Goal: Task Accomplishment & Management: Use online tool/utility

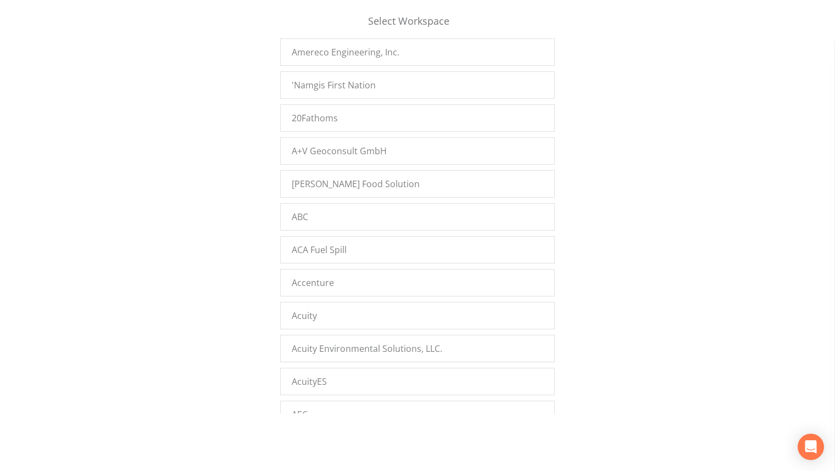
scroll to position [3348, 0]
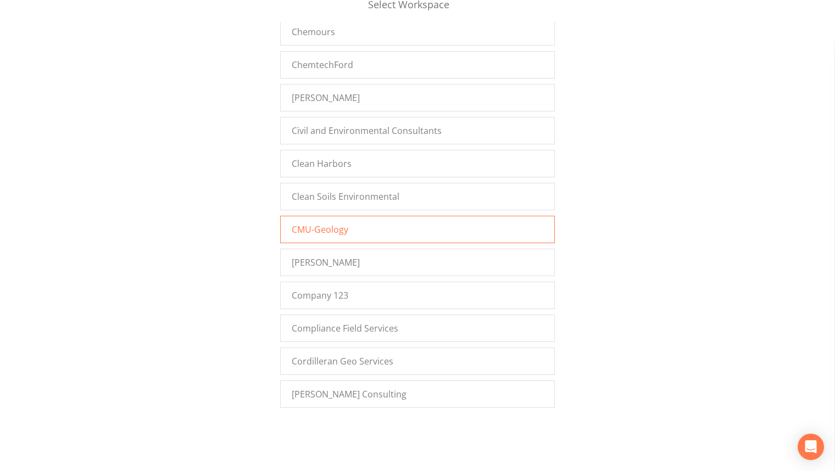
click at [347, 216] on div "CMU-Geology" at bounding box center [417, 229] width 275 height 27
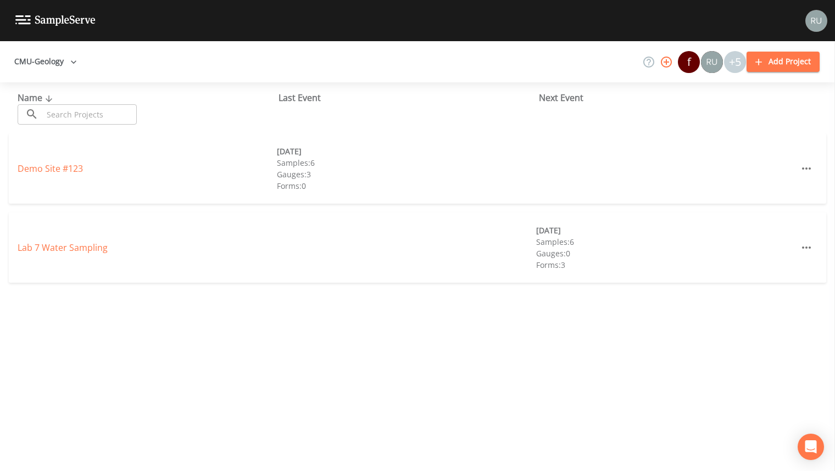
click at [669, 59] on icon "button" at bounding box center [666, 61] width 13 height 13
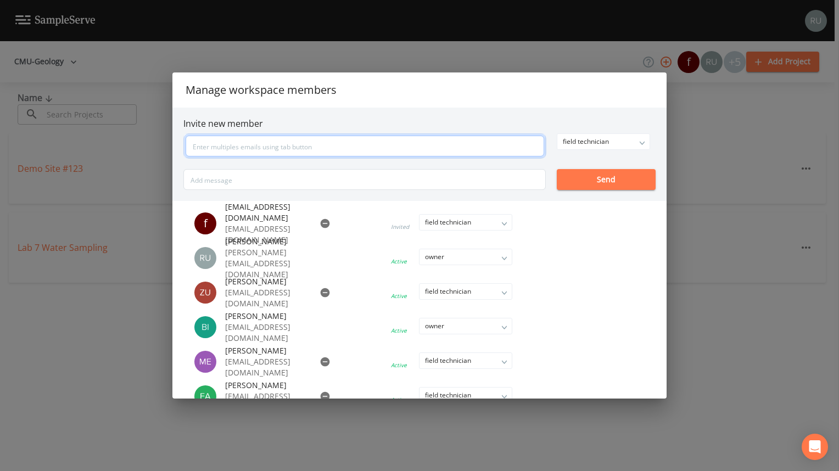
click at [490, 139] on input "text" at bounding box center [365, 146] width 359 height 21
click at [426, 145] on input "text" at bounding box center [365, 146] width 359 height 21
click at [467, 152] on input "text" at bounding box center [365, 146] width 359 height 21
type input "flege1le@cmich.edu"
click at [613, 178] on button "Send" at bounding box center [606, 179] width 99 height 21
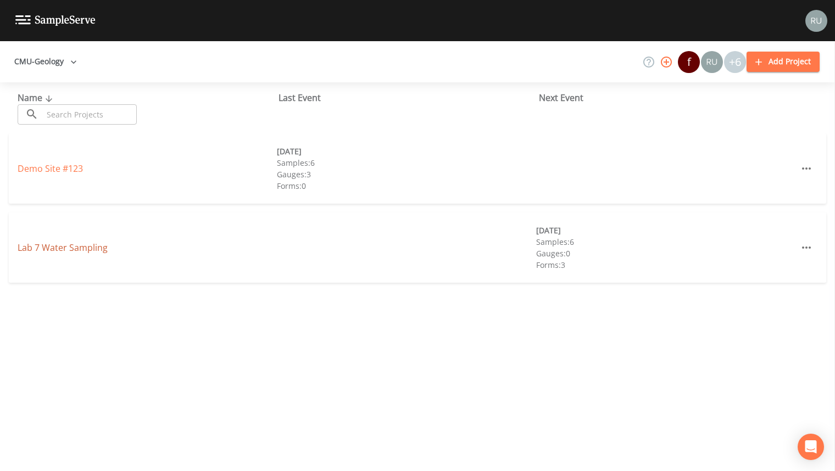
click at [80, 248] on link "Lab 7 Water Sampling" at bounding box center [63, 248] width 90 height 12
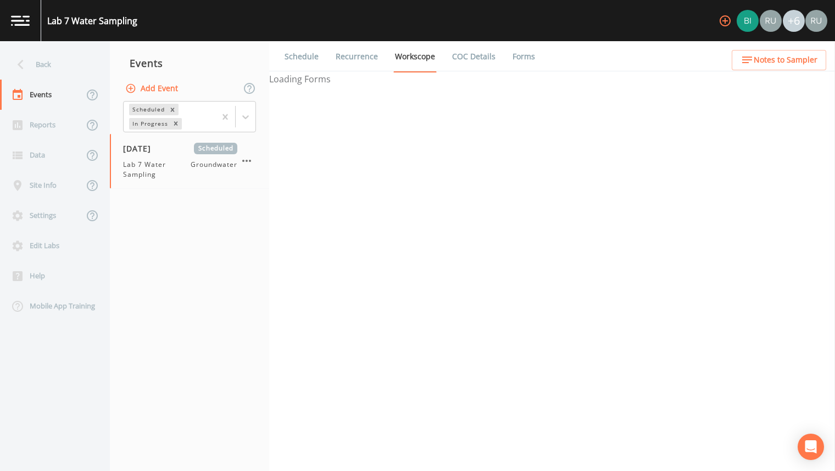
select select "d1353bd6-e69c-47f2-b562-038a0934dacb"
select select "4f082be6-97a7-4f70-a81f-c26a4e896ad7"
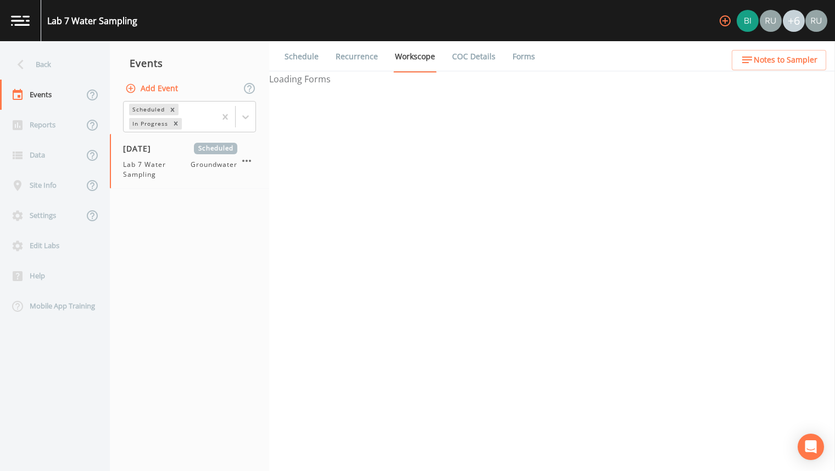
select select "d1353bd6-e69c-47f2-b562-038a0934dacb"
select select "c14d9324-becb-4ea0-98f1-e3e32f7d7f7a"
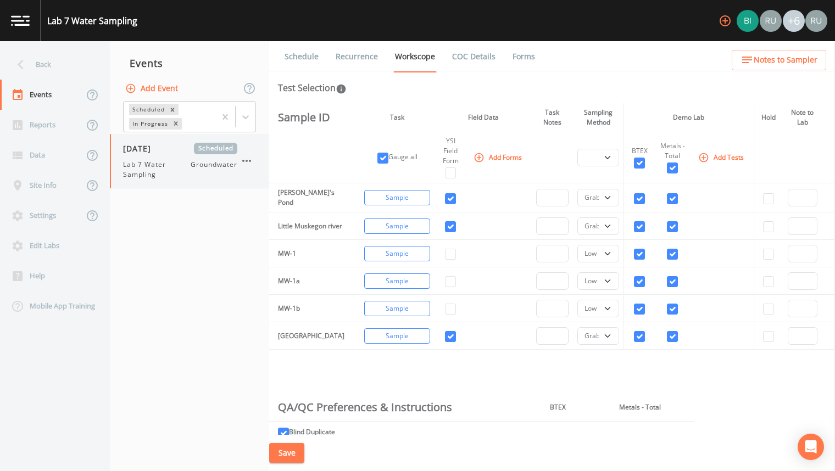
click at [159, 169] on span "Lab 7 Water Sampling" at bounding box center [157, 170] width 68 height 20
select select "d1353bd6-e69c-47f2-b562-038a0934dacb"
select select "4f082be6-97a7-4f70-a81f-c26a4e896ad7"
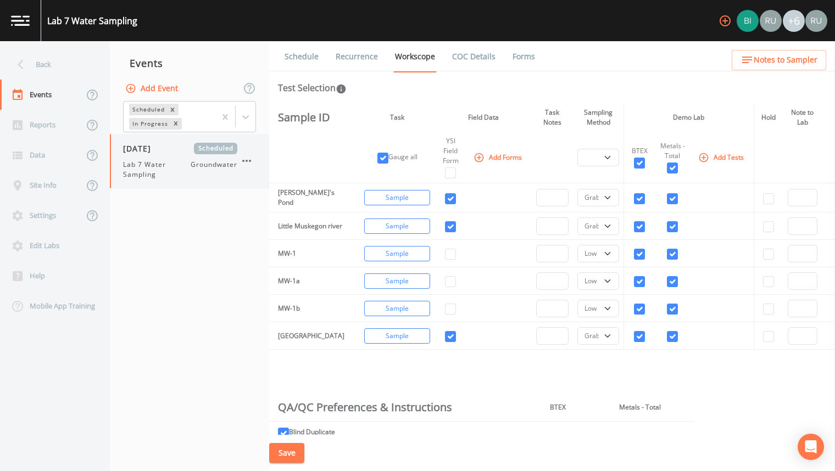
select select "4f082be6-97a7-4f70-a81f-c26a4e896ad7"
select select "d1353bd6-e69c-47f2-b562-038a0934dacb"
select select "c14d9324-becb-4ea0-98f1-e3e32f7d7f7a"
click at [35, 50] on div "Back" at bounding box center [49, 64] width 99 height 30
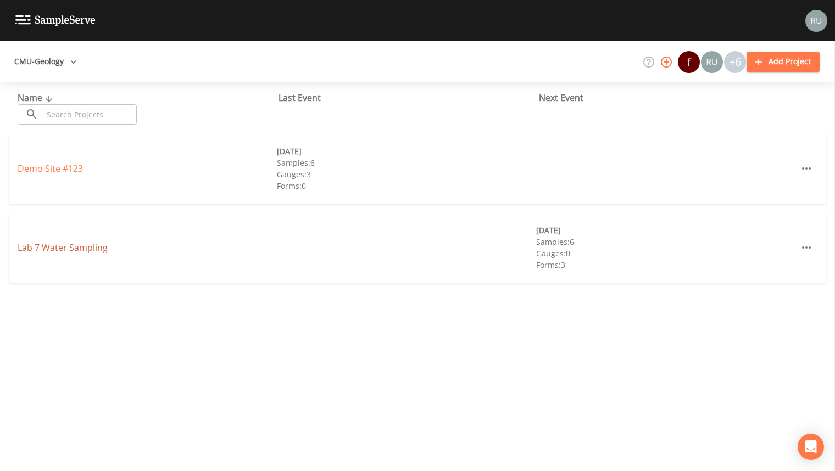
click at [104, 243] on link "Lab 7 Water Sampling" at bounding box center [63, 248] width 90 height 12
select select "d1353bd6-e69c-47f2-b562-038a0934dacb"
select select "4f082be6-97a7-4f70-a81f-c26a4e896ad7"
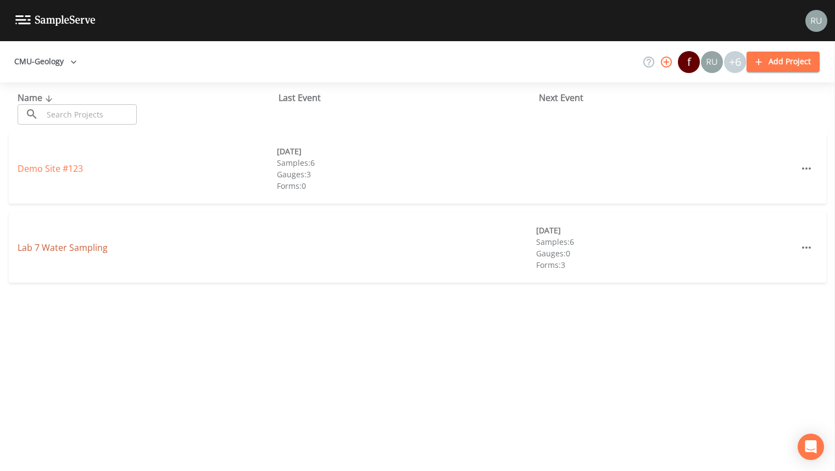
select select "4f082be6-97a7-4f70-a81f-c26a4e896ad7"
select select "d1353bd6-e69c-47f2-b562-038a0934dacb"
select select "c14d9324-becb-4ea0-98f1-e3e32f7d7f7a"
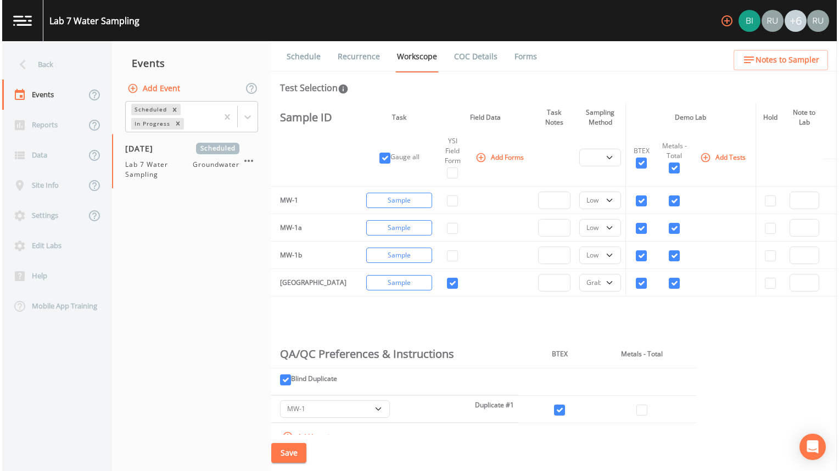
scroll to position [51, 0]
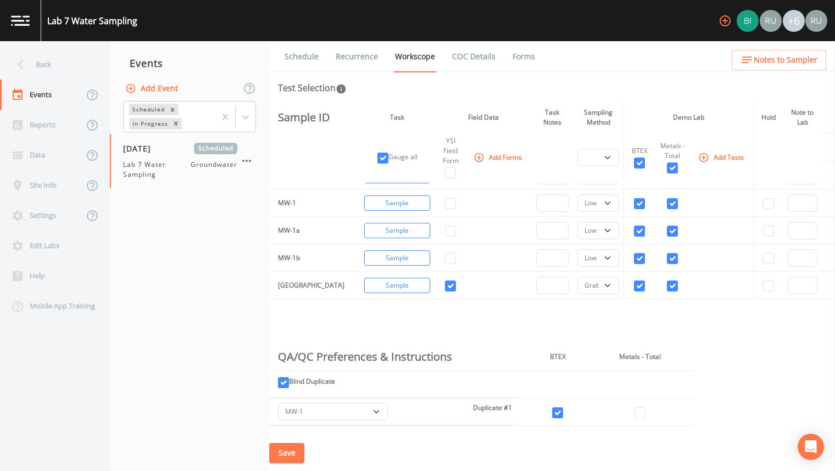
click at [729, 17] on icon "button" at bounding box center [724, 20] width 13 height 13
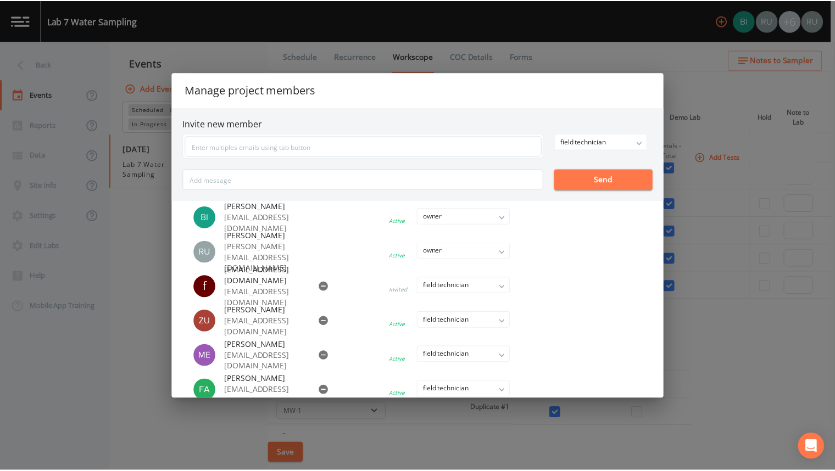
scroll to position [0, 0]
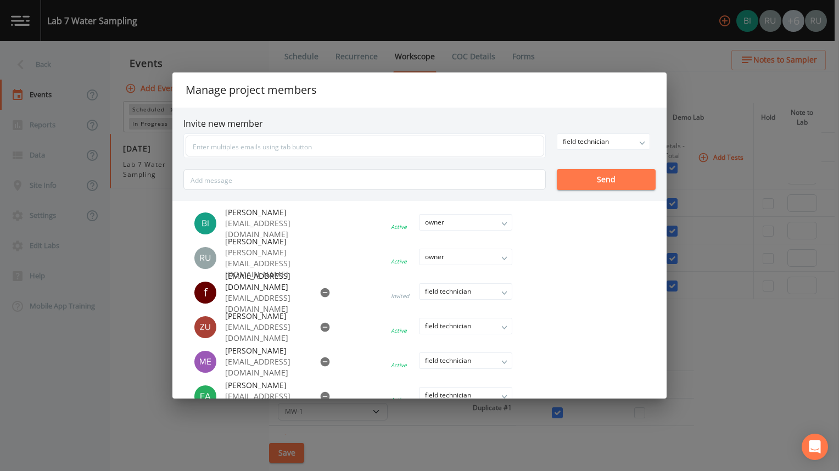
click at [631, 16] on div "Manage project members Invite new member field technician owner admin field tec…" at bounding box center [419, 235] width 839 height 471
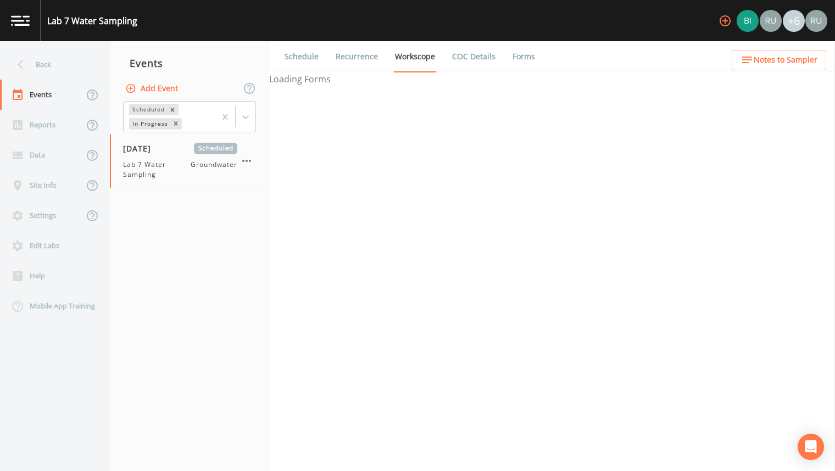
select select "d1353bd6-e69c-47f2-b562-038a0934dacb"
select select "4f082be6-97a7-4f70-a81f-c26a4e896ad7"
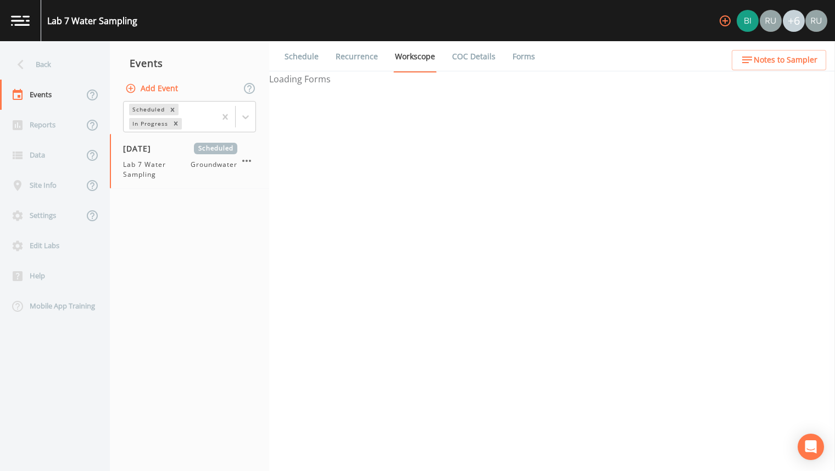
select select "d1353bd6-e69c-47f2-b562-038a0934dacb"
select select "c14d9324-becb-4ea0-98f1-e3e32f7d7f7a"
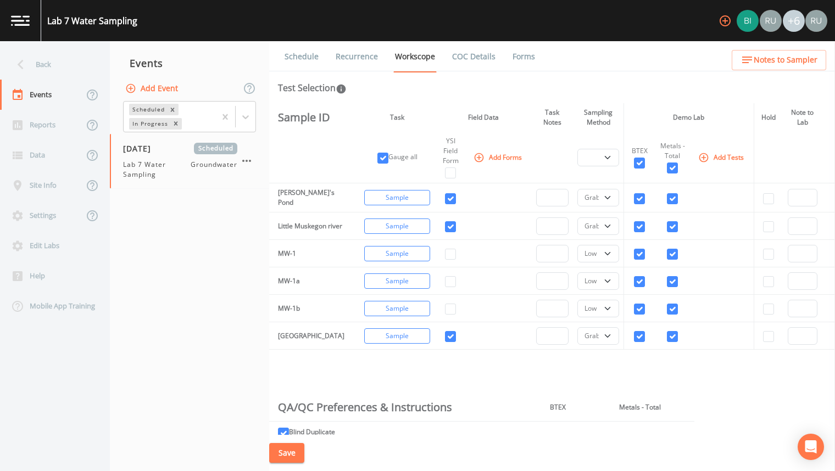
click at [727, 18] on icon "button" at bounding box center [724, 20] width 13 height 13
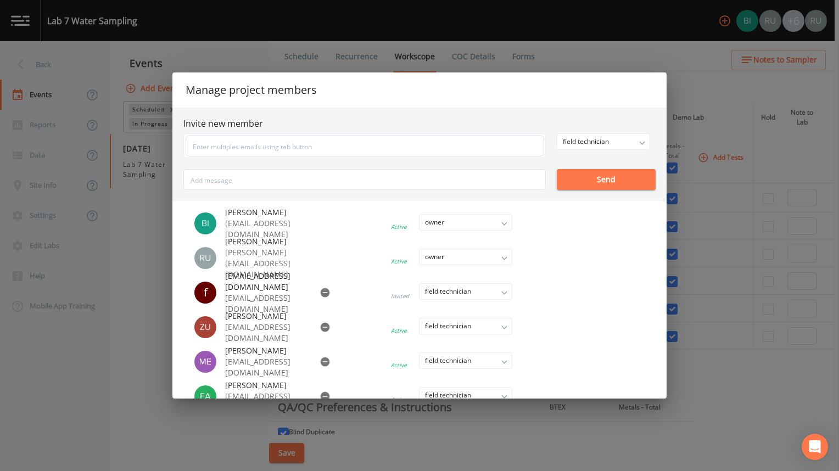
click at [745, 296] on div "Manage project members Invite new member field technician owner admin field tec…" at bounding box center [419, 235] width 839 height 471
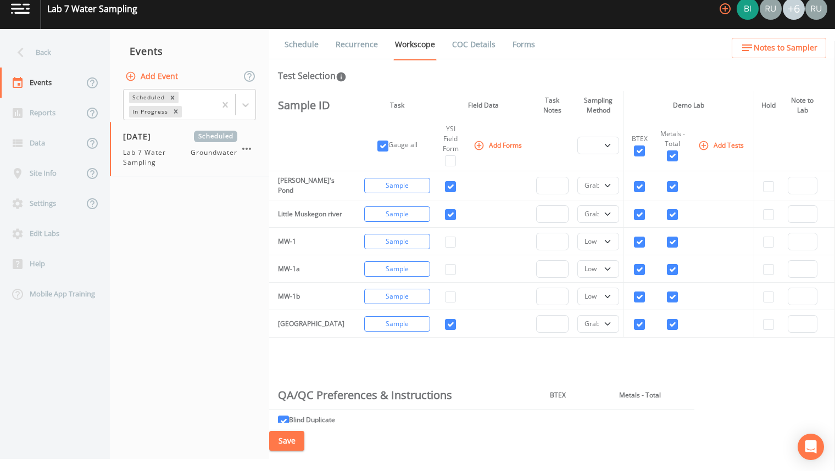
scroll to position [22, 0]
